Goal: Information Seeking & Learning: Learn about a topic

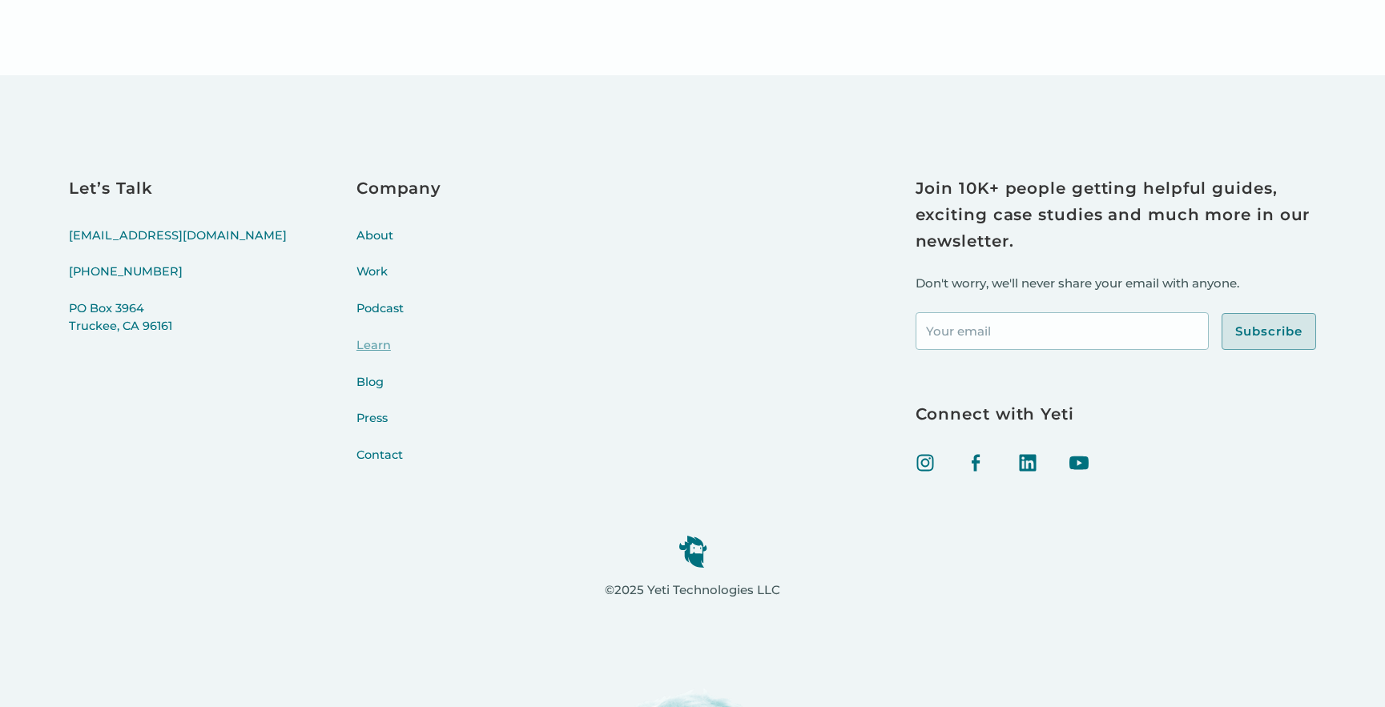
scroll to position [7200, 0]
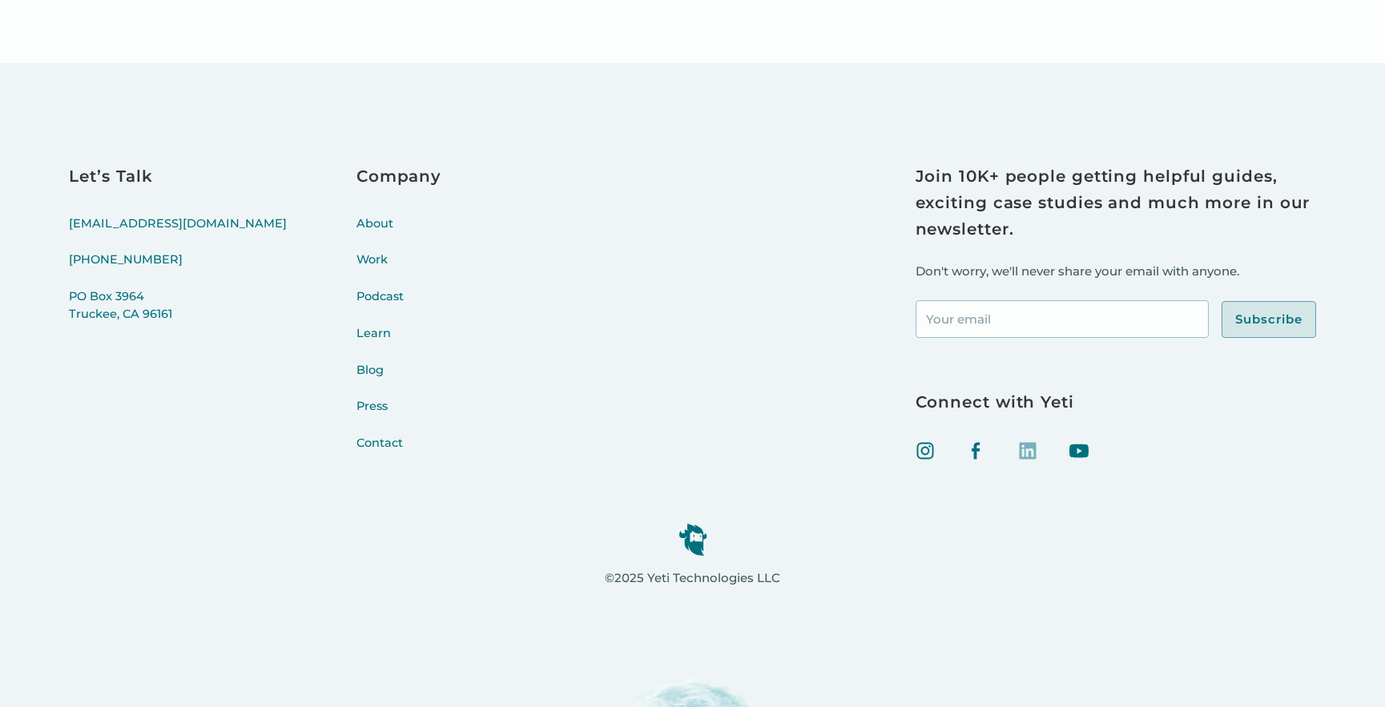
click at [1029, 458] on img at bounding box center [1027, 450] width 19 height 19
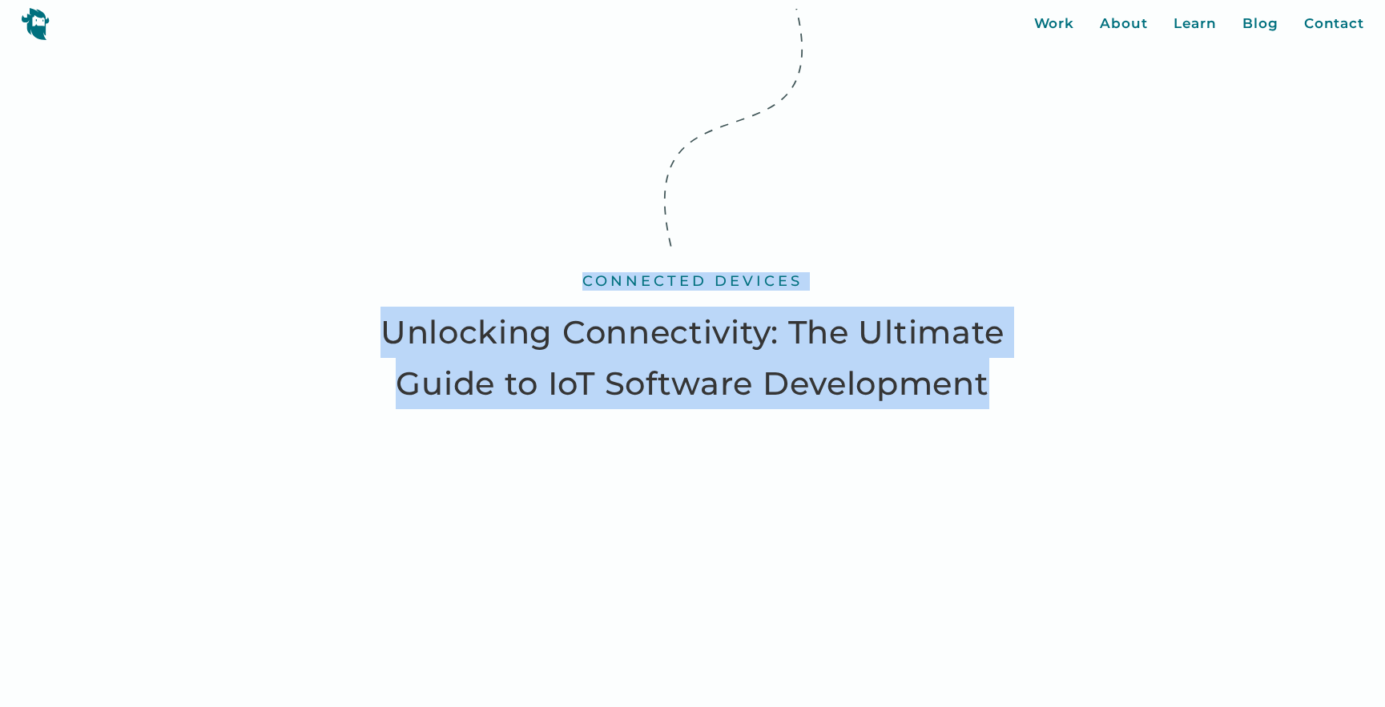
drag, startPoint x: 661, startPoint y: 307, endPoint x: 985, endPoint y: 376, distance: 331.6
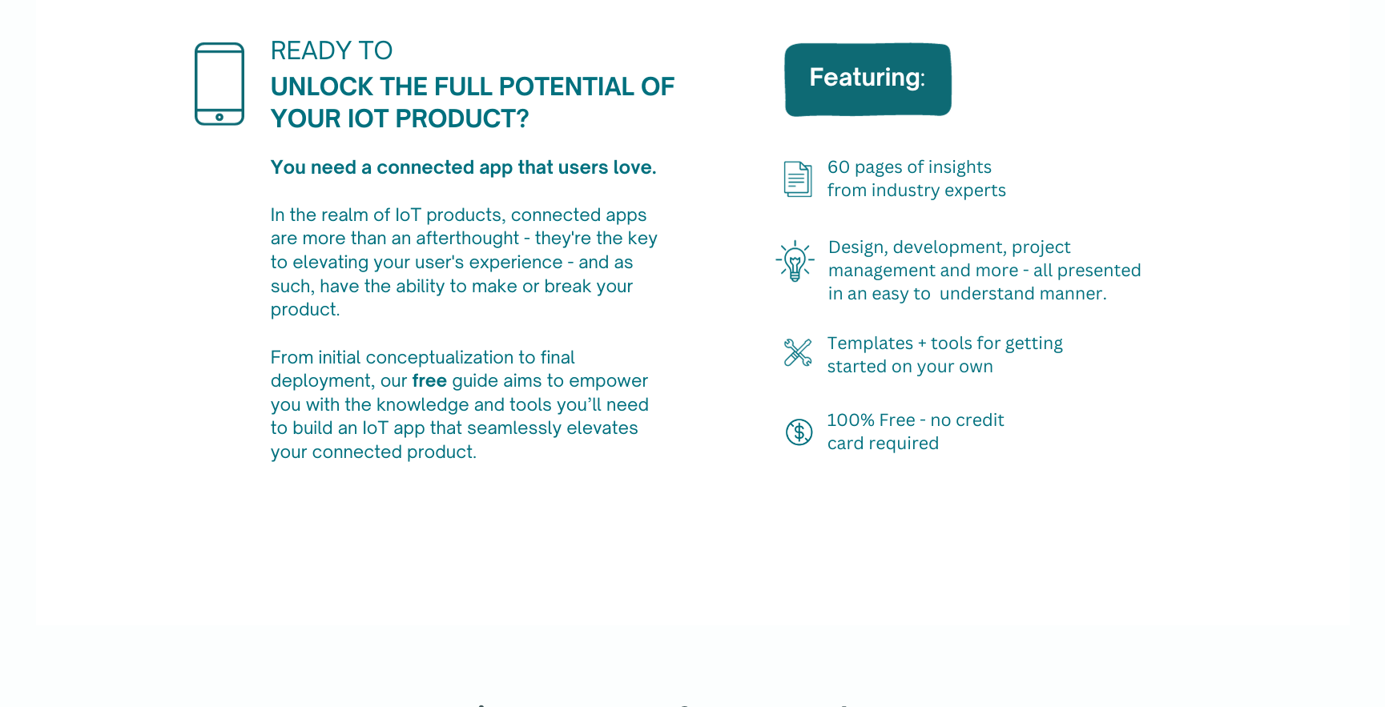
scroll to position [1037, 0]
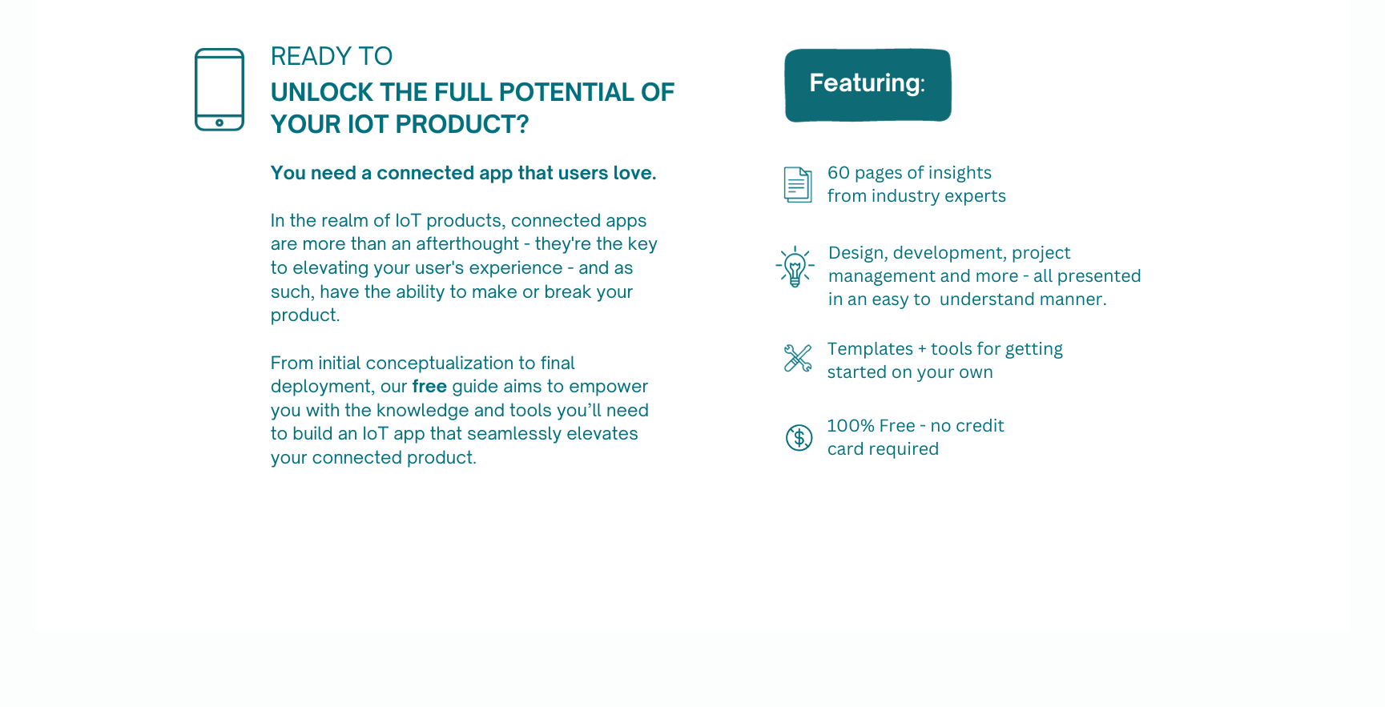
drag, startPoint x: 354, startPoint y: 186, endPoint x: 825, endPoint y: 25, distance: 497.7
click at [0, 0] on figure at bounding box center [692, 261] width 1385 height 740
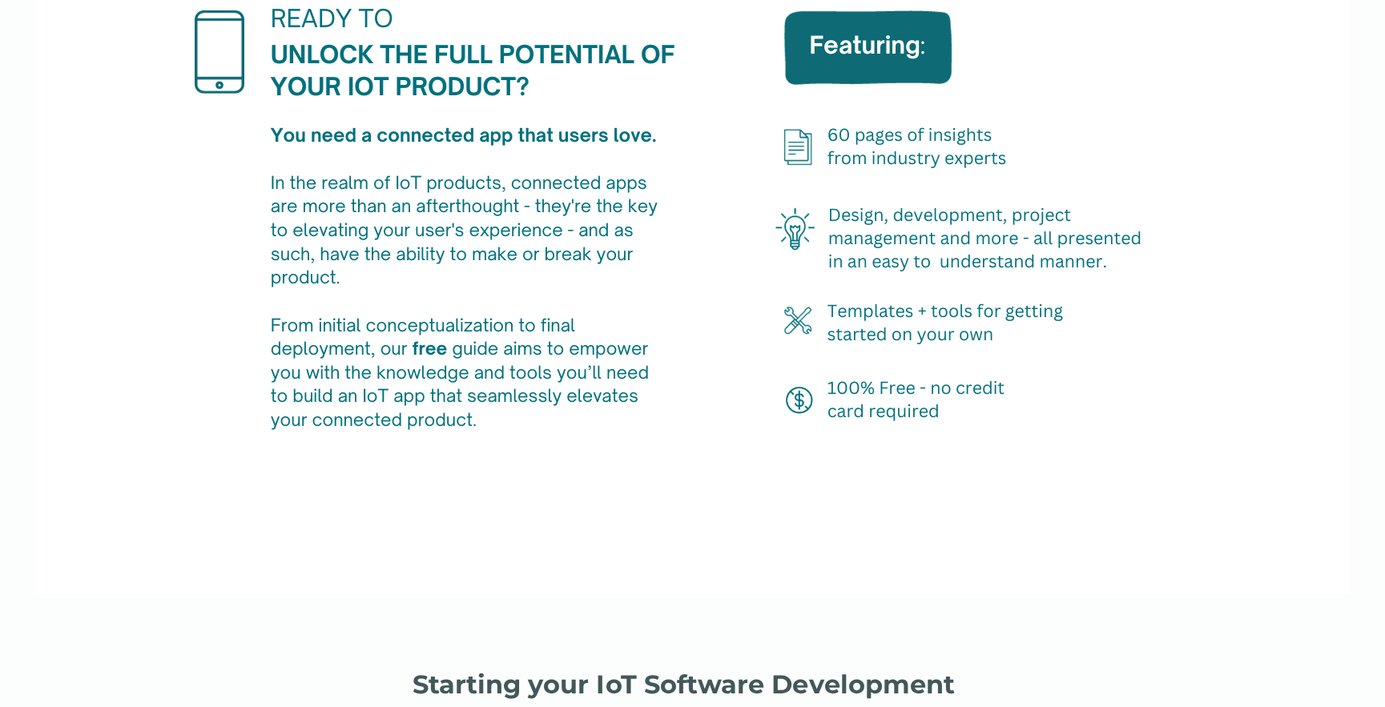
scroll to position [1082, 0]
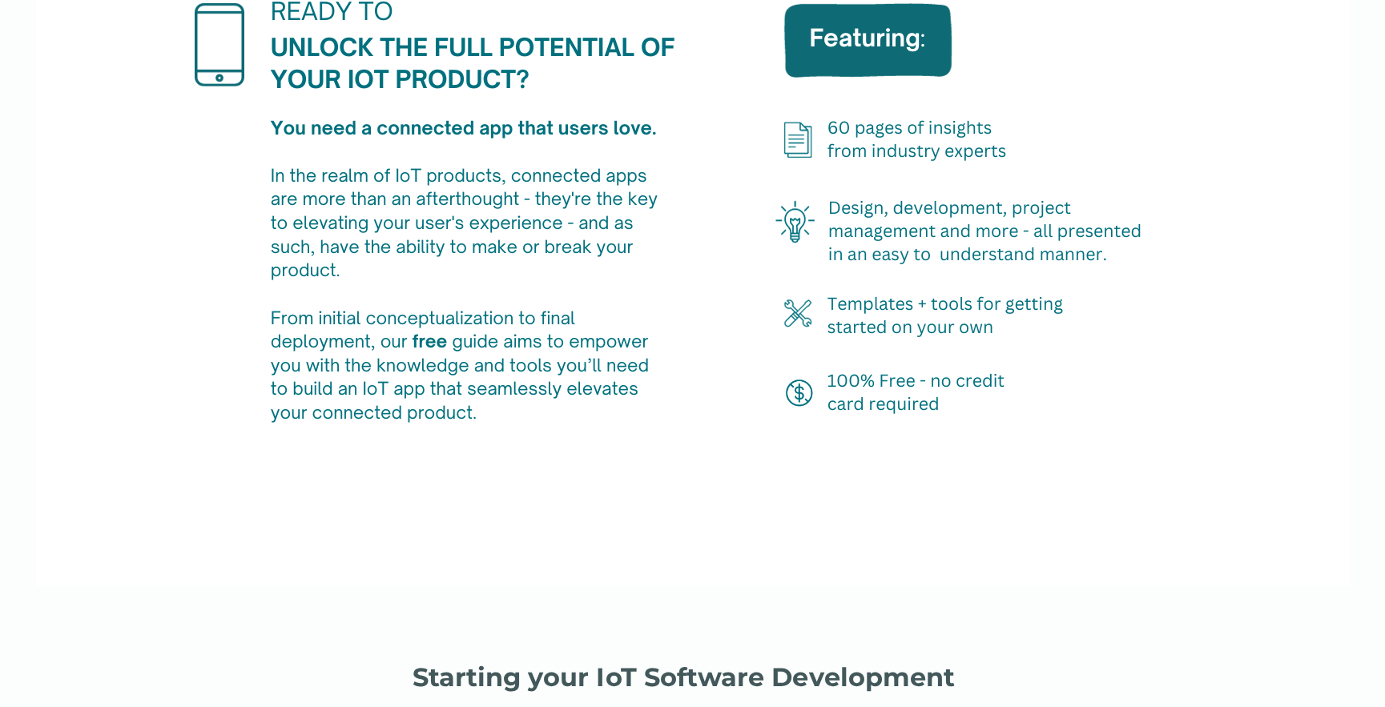
click at [0, 0] on figure at bounding box center [692, 216] width 1385 height 740
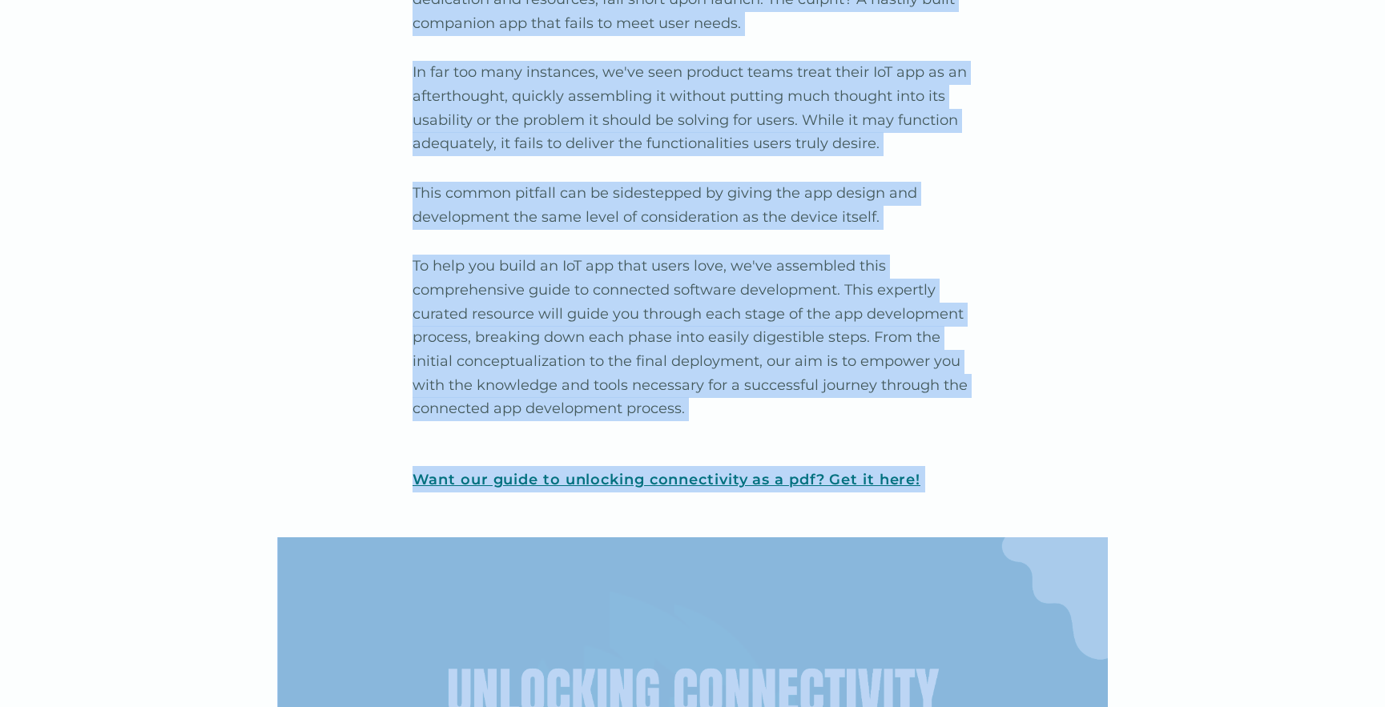
scroll to position [1967, 0]
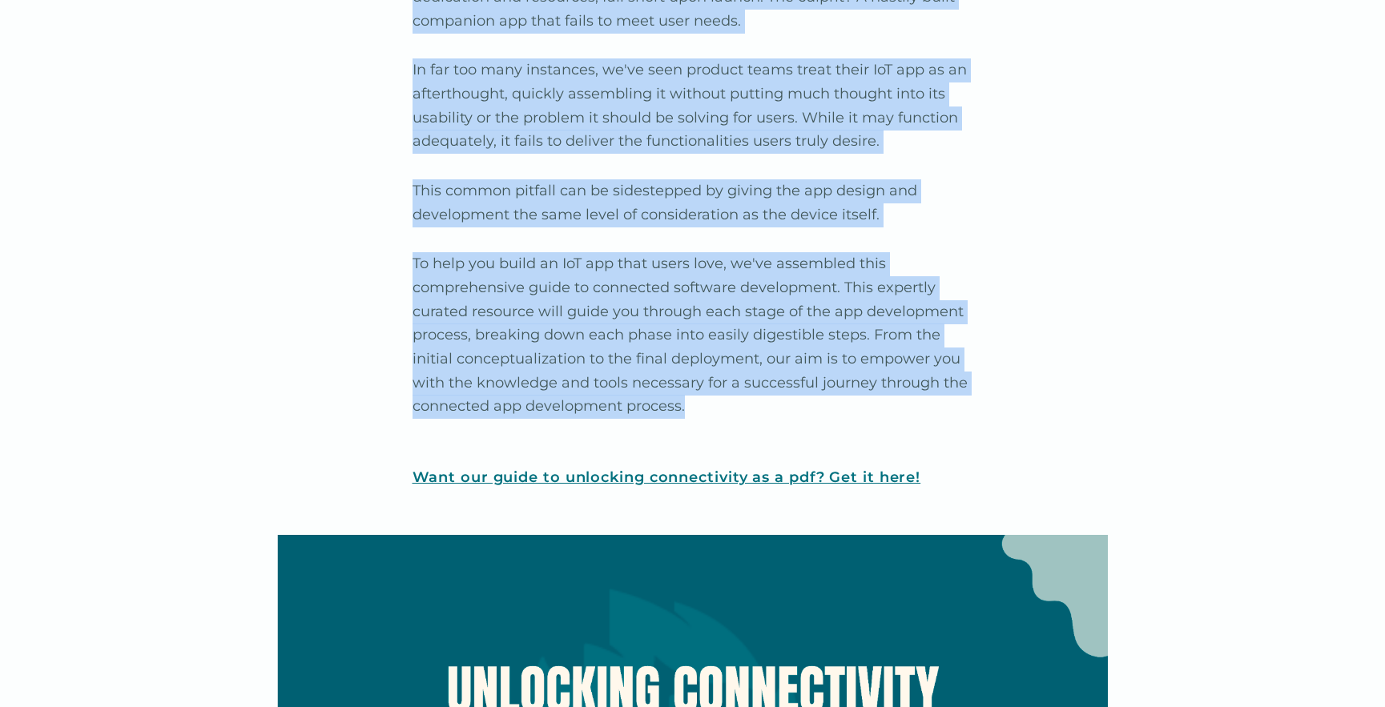
drag, startPoint x: 416, startPoint y: 484, endPoint x: 739, endPoint y: 418, distance: 329.4
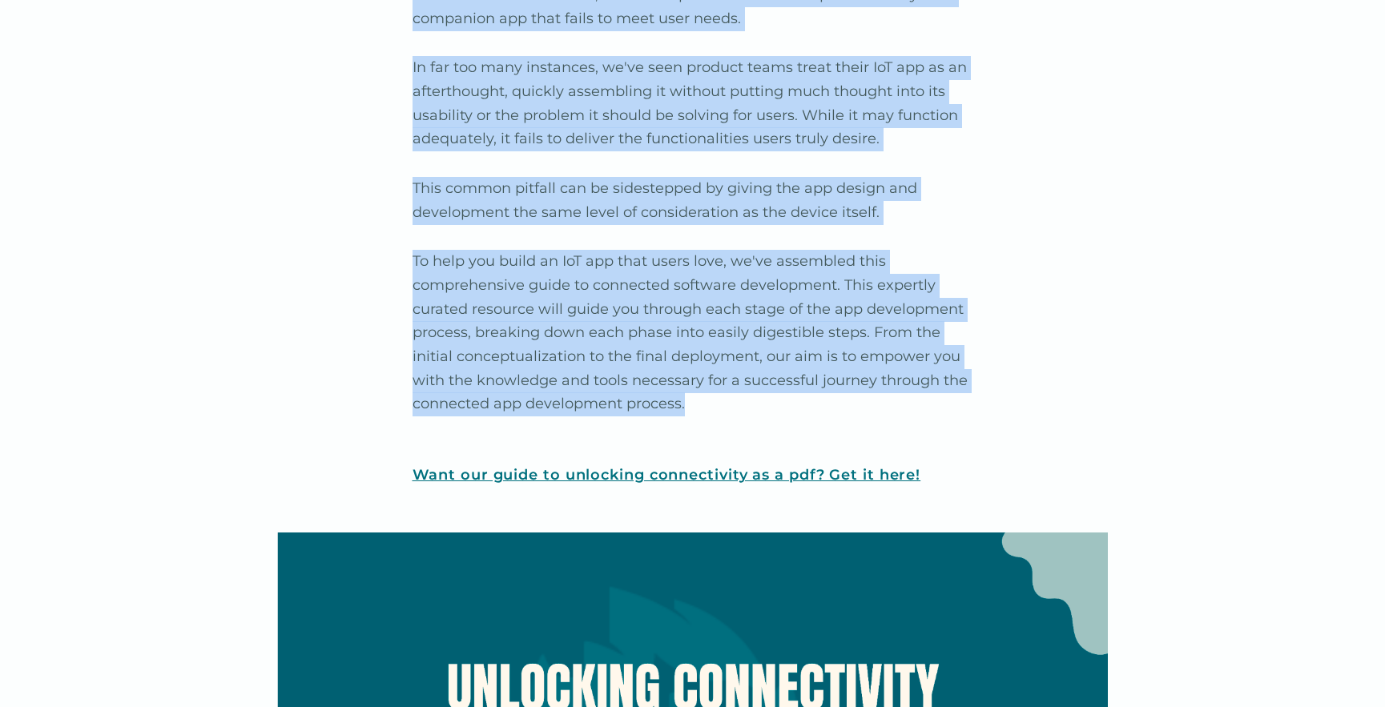
copy div "Starting your IoT Software Development Journey? Here's our biggest piece of adv…"
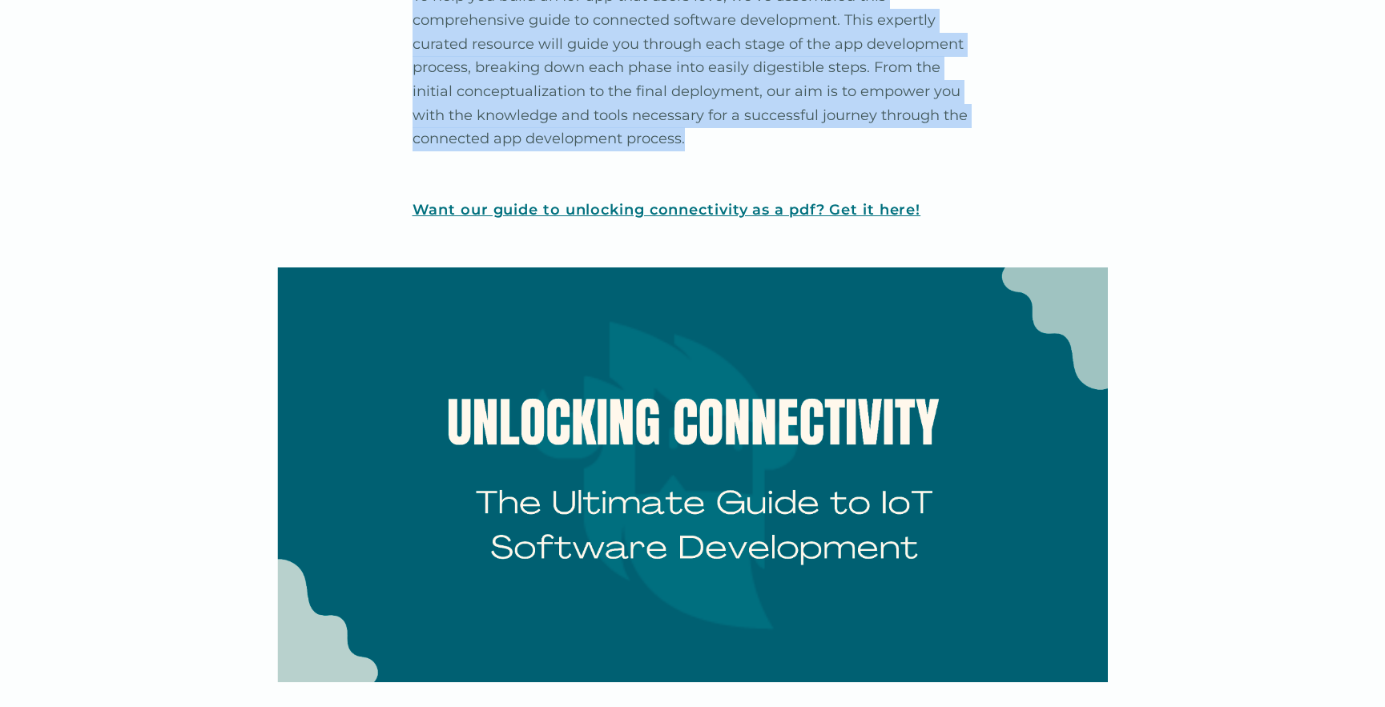
scroll to position [2254, 0]
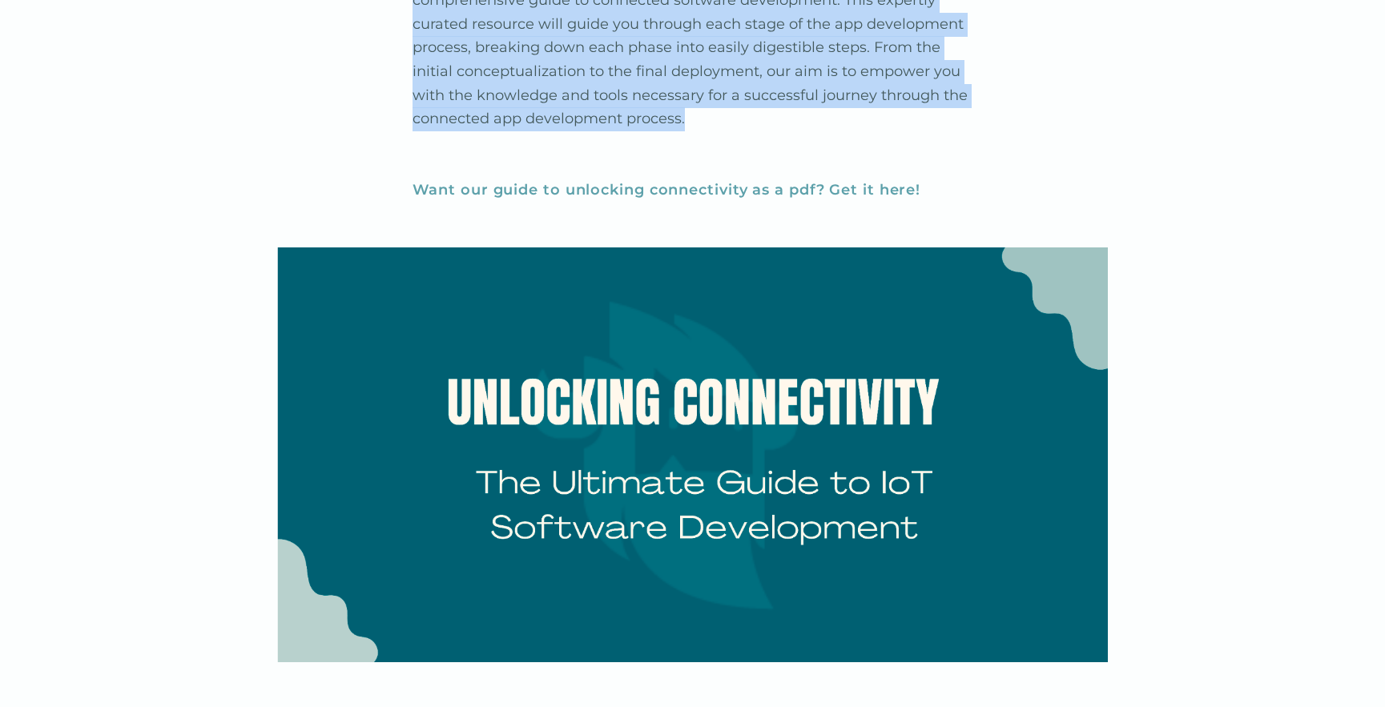
click at [843, 189] on link "Want our guide to unlocking connectivity as a pdf? Get it here!" at bounding box center [666, 190] width 509 height 18
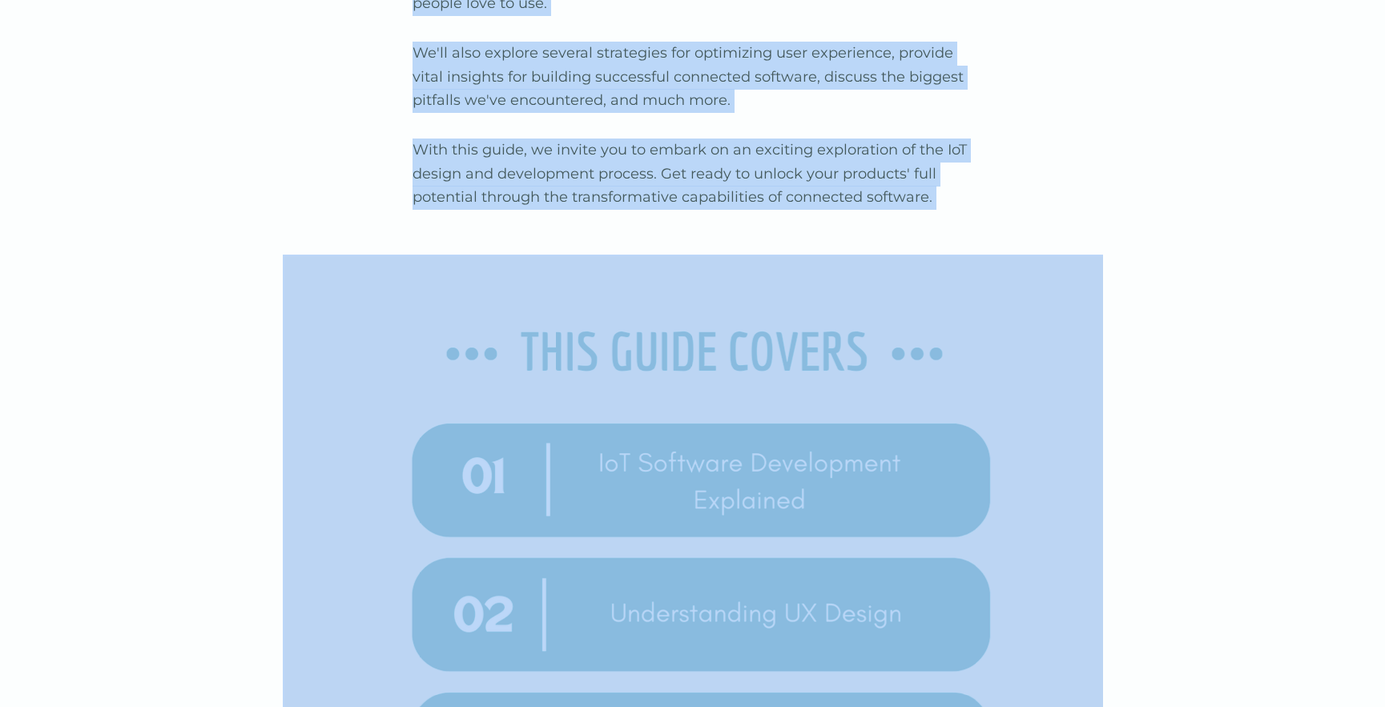
scroll to position [4253, 0]
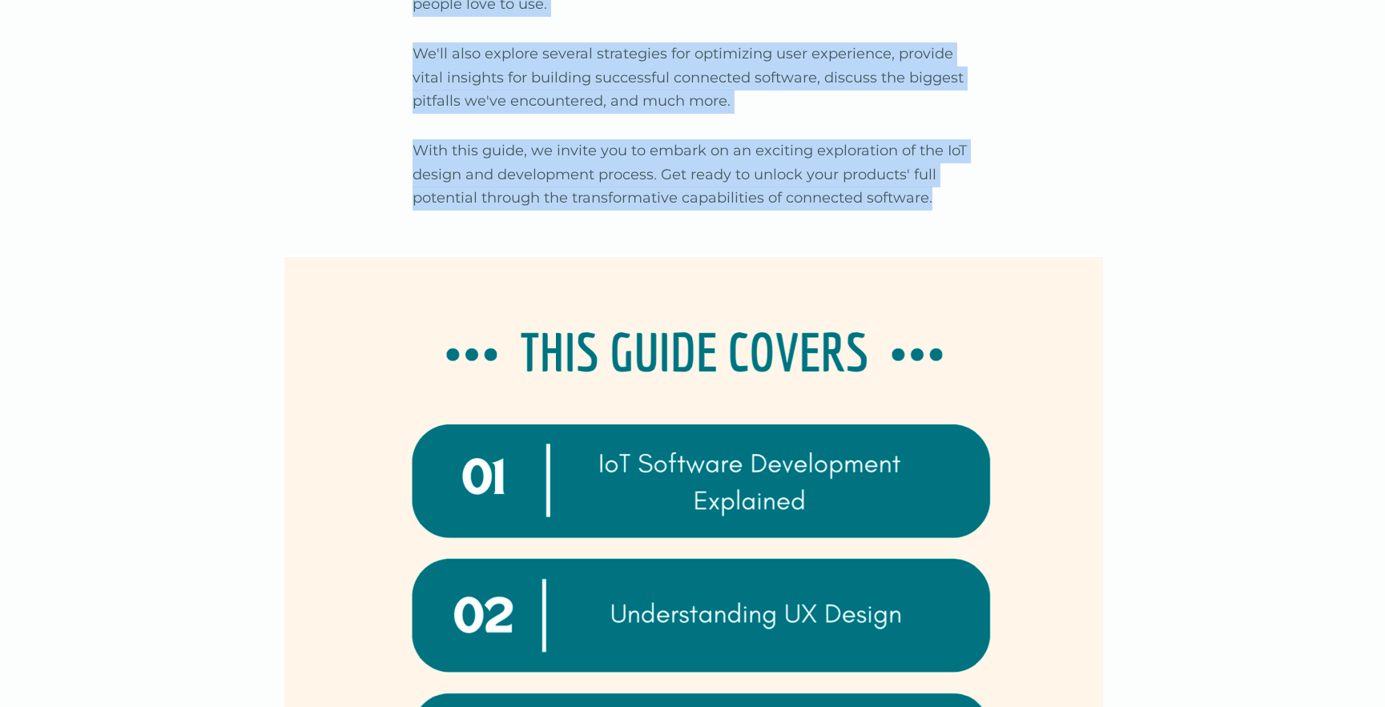
drag, startPoint x: 415, startPoint y: 263, endPoint x: 946, endPoint y: 191, distance: 536.0
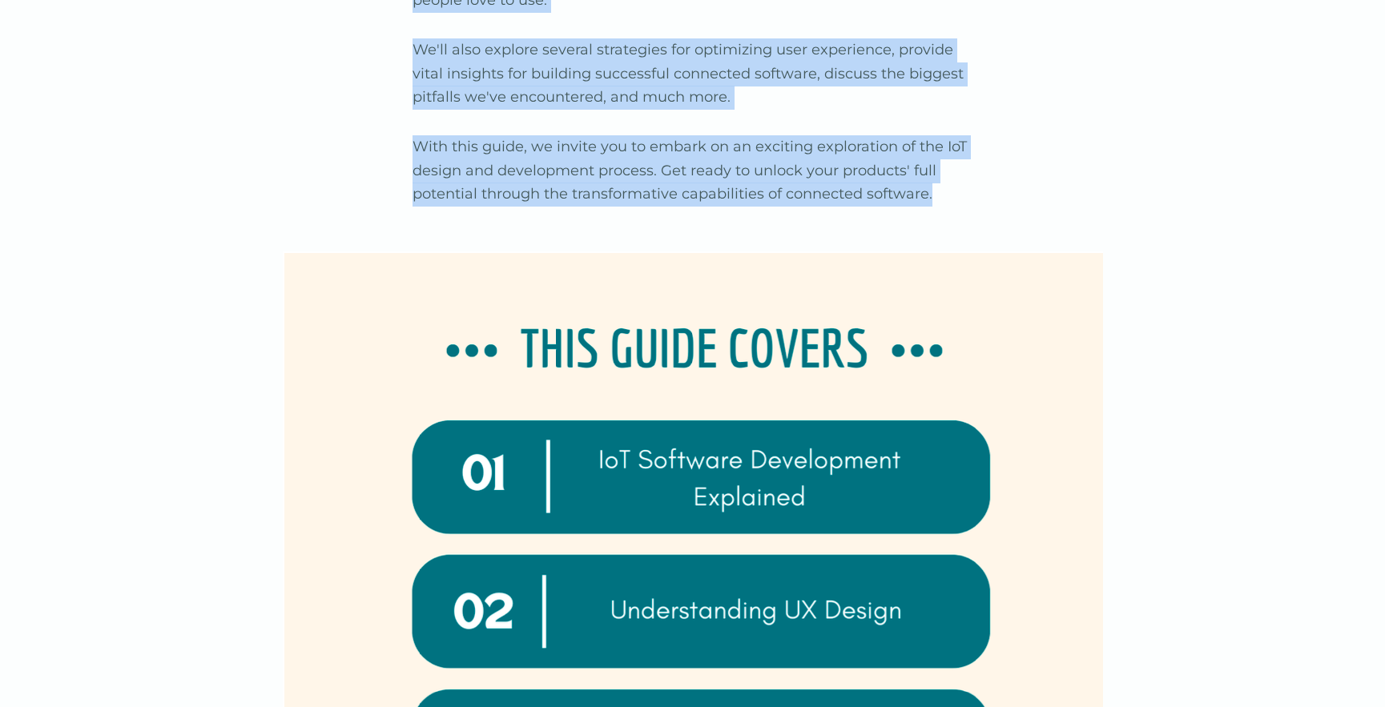
copy div "Robot vacuums. Smart thermostats. Self driving cars. The world is currently wit…"
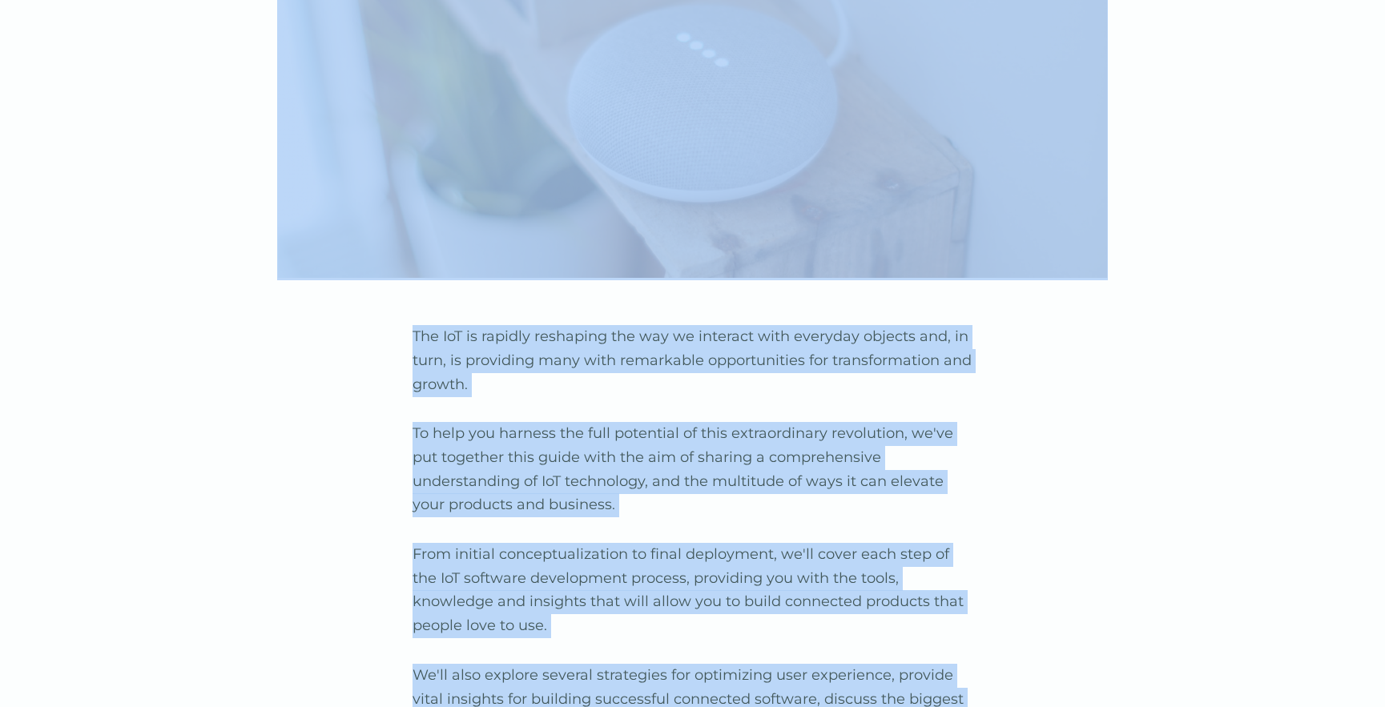
scroll to position [3577, 0]
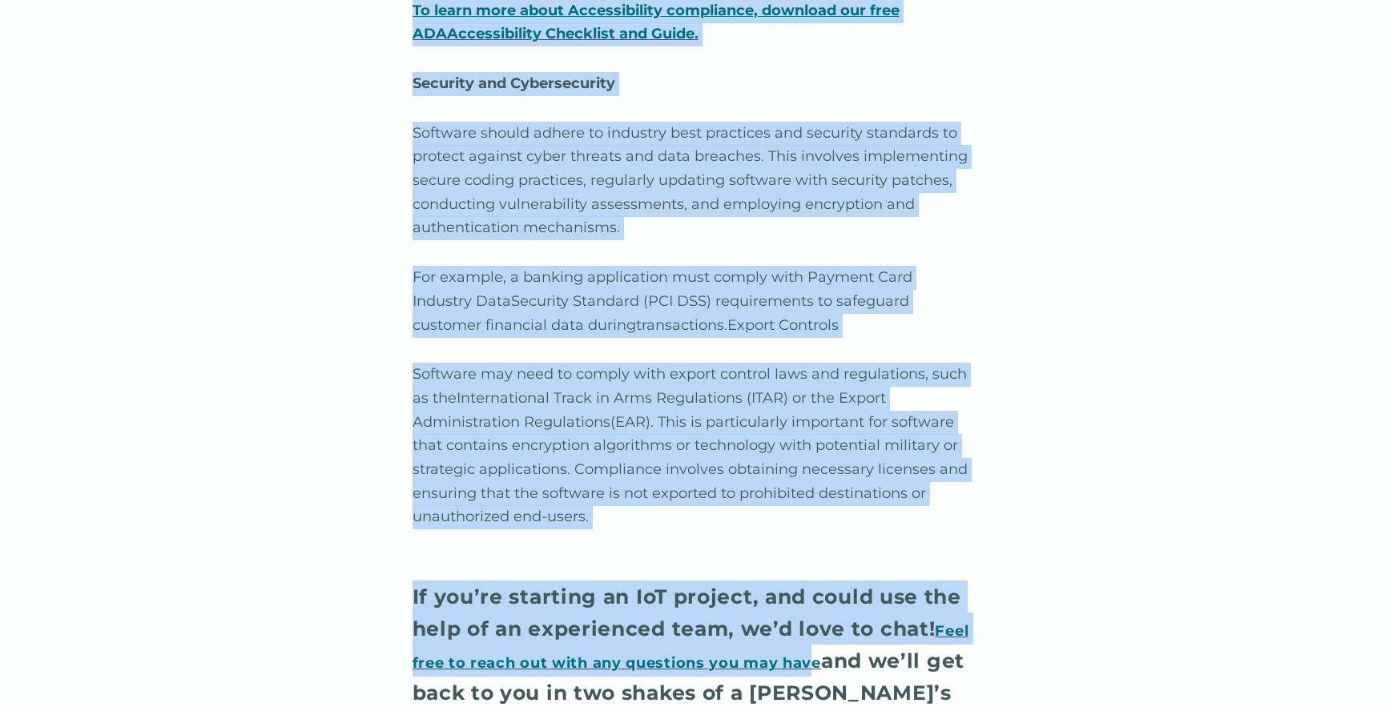
scroll to position [60498, 0]
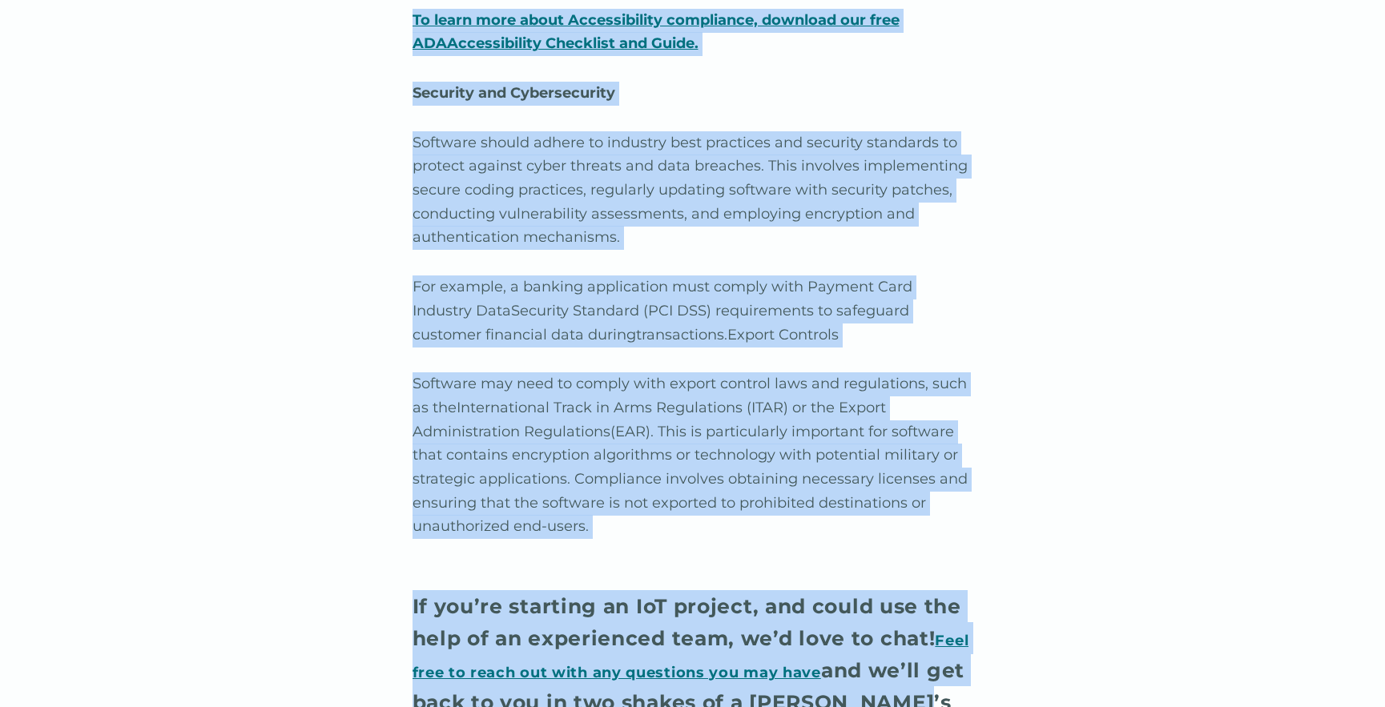
drag, startPoint x: 414, startPoint y: 152, endPoint x: 919, endPoint y: 547, distance: 641.3
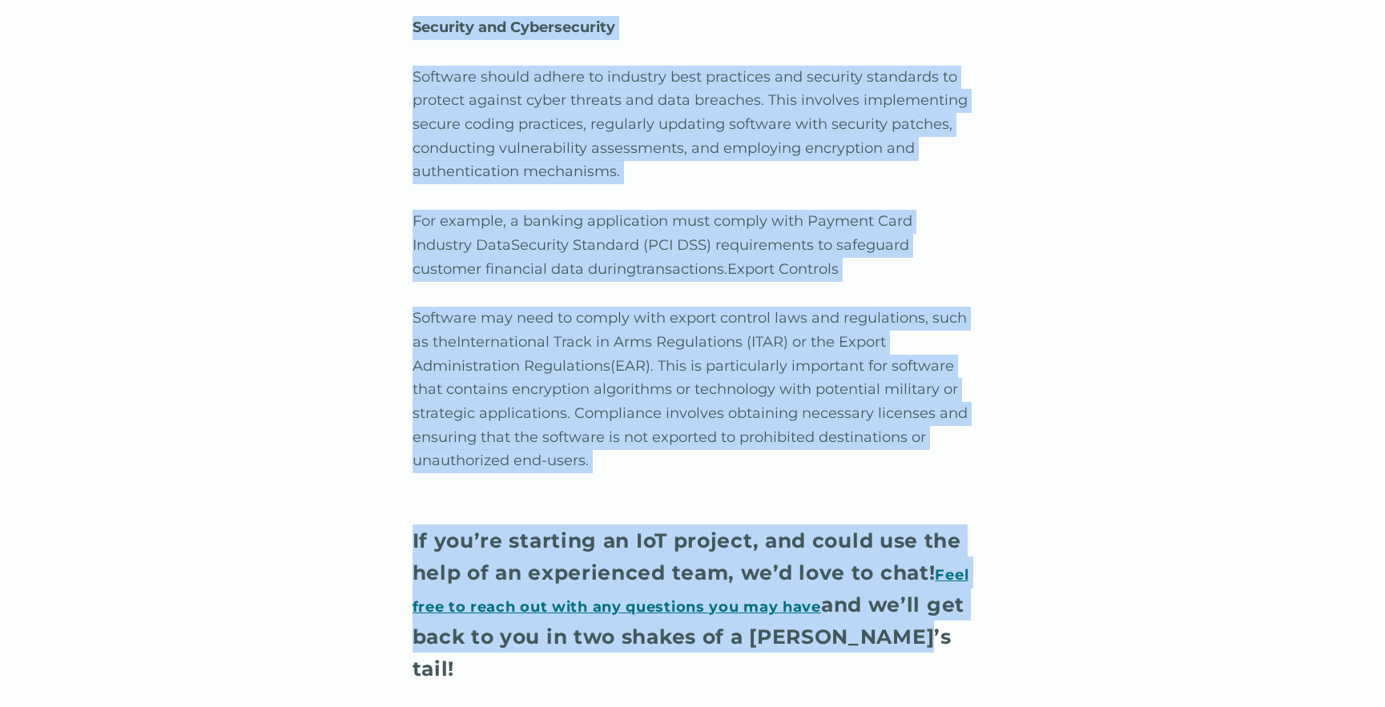
scroll to position [60589, 0]
copy div "IoT Software Development Explained Understanding the Internet of Things (IoT) T…"
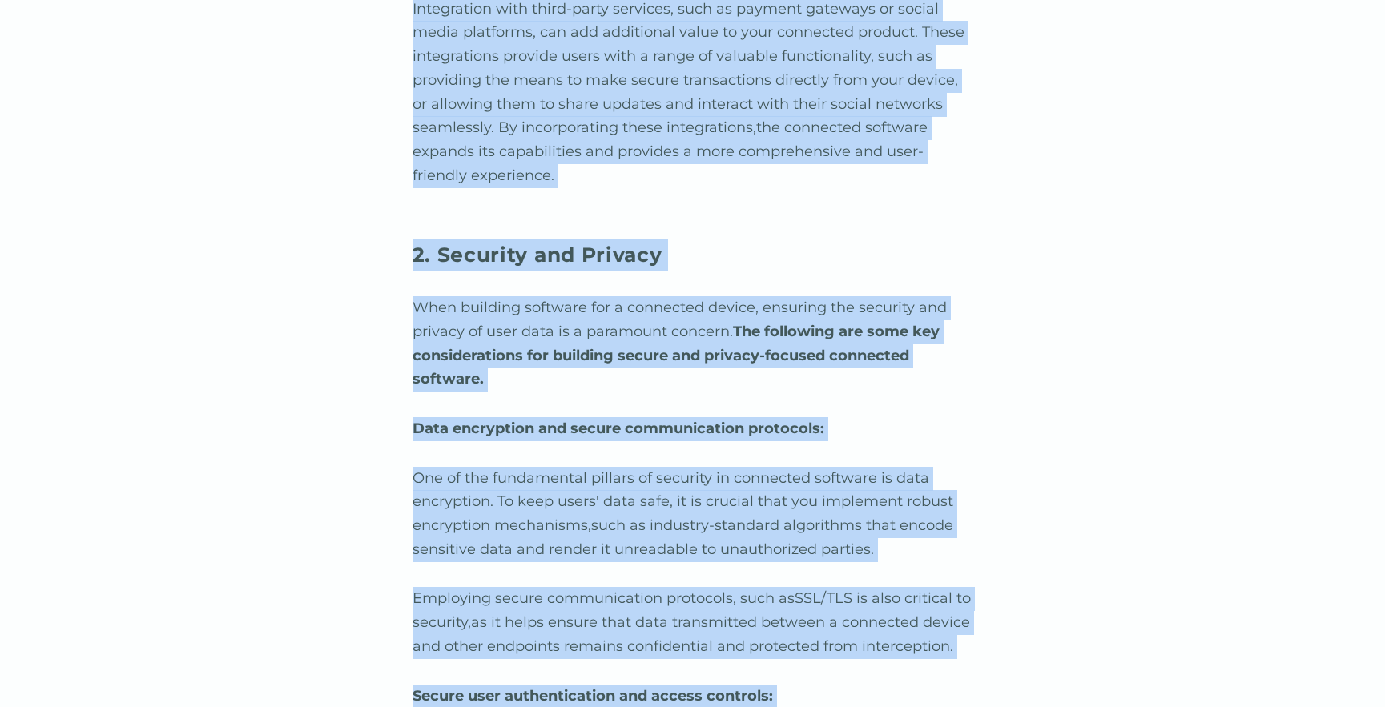
scroll to position [33527, 0]
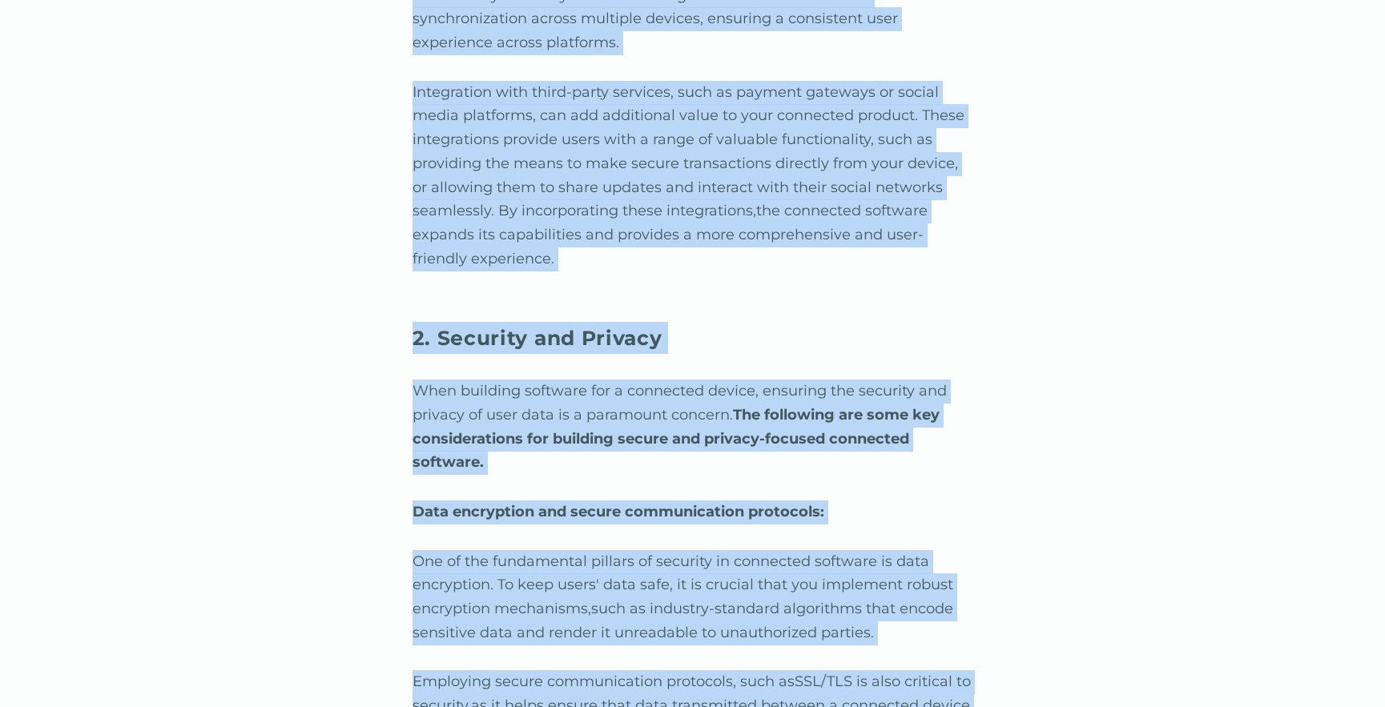
copy div "IoT Software Development Explained Understanding the Internet of Things (IoT) T…"
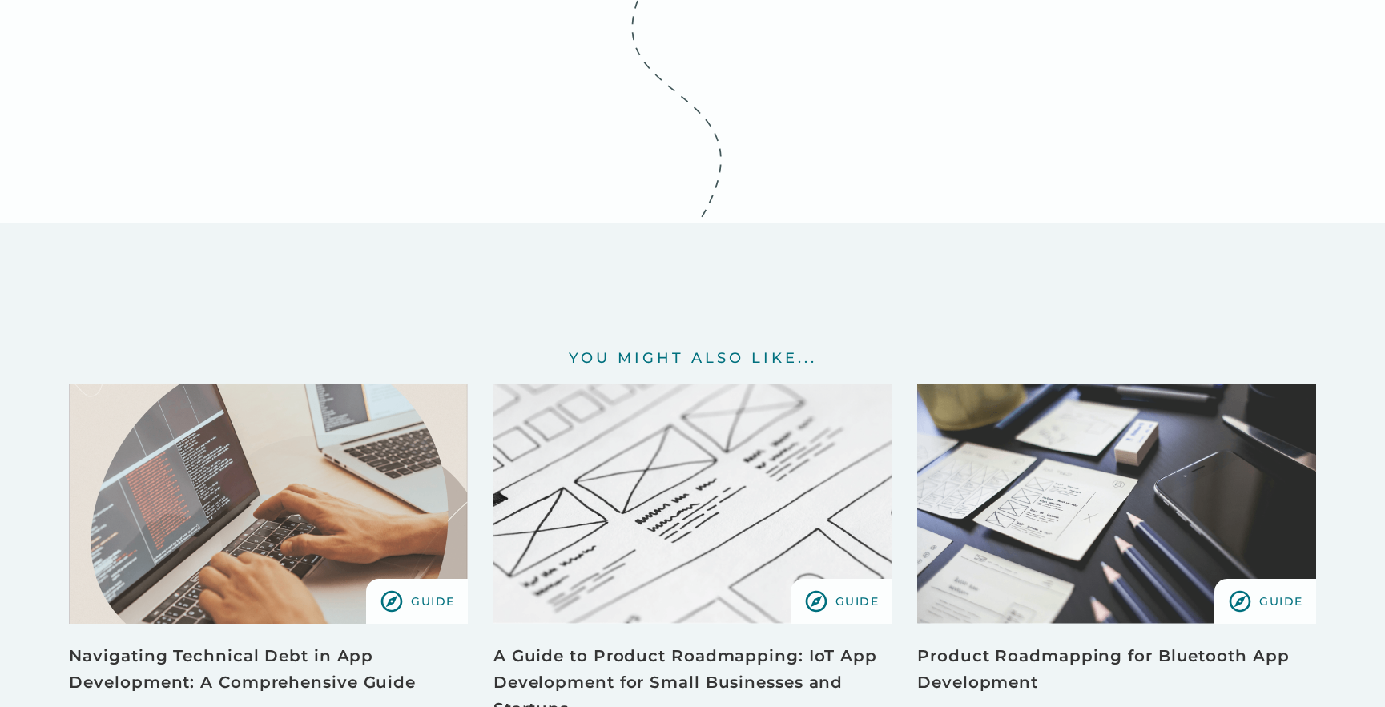
scroll to position [61317, 0]
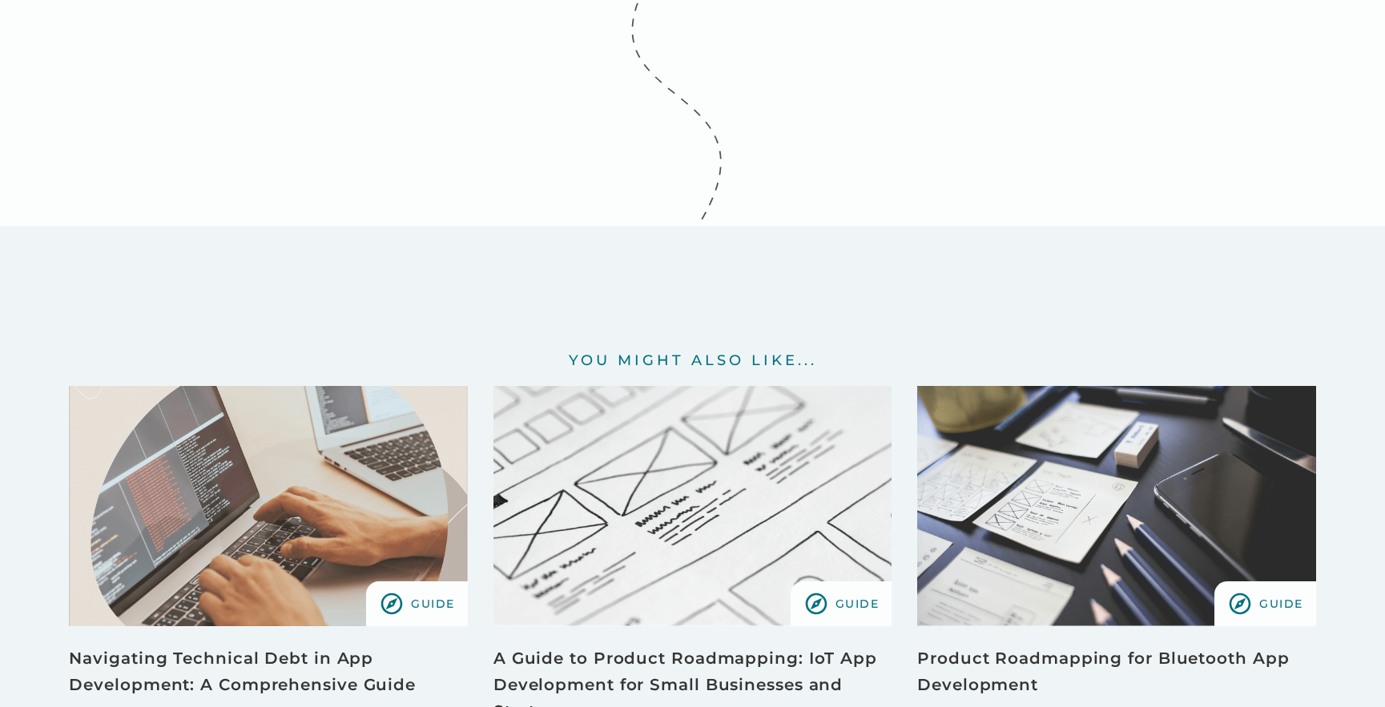
click at [720, 386] on img "View Resource" at bounding box center [692, 506] width 398 height 240
